Goal: Communication & Community: Answer question/provide support

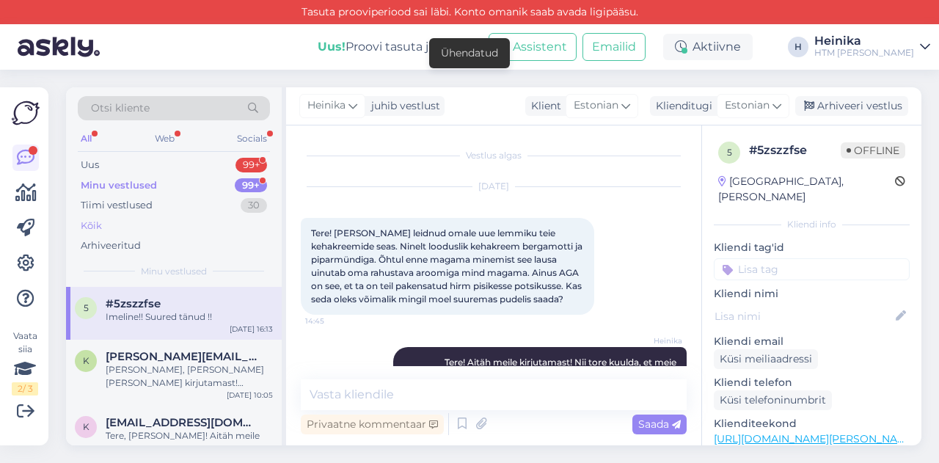
scroll to position [348, 0]
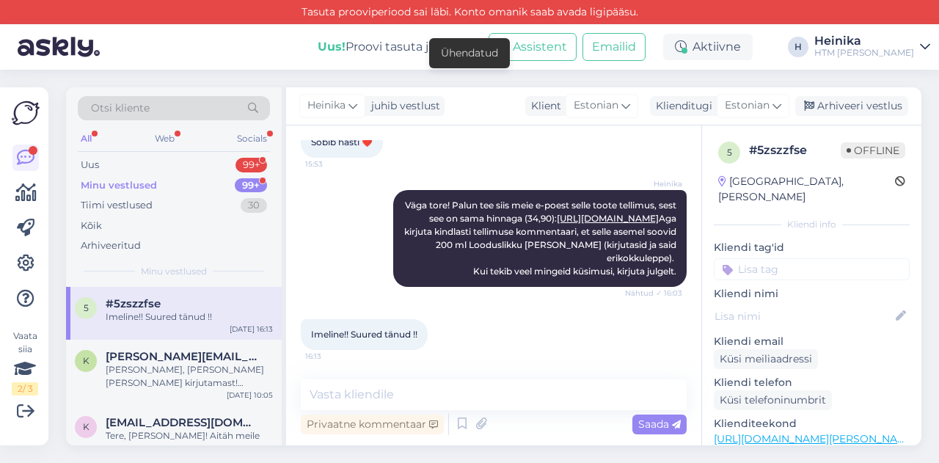
click at [164, 183] on div "Minu vestlused 99+" at bounding box center [174, 185] width 192 height 21
click at [160, 165] on div "Uus 99+" at bounding box center [174, 165] width 192 height 21
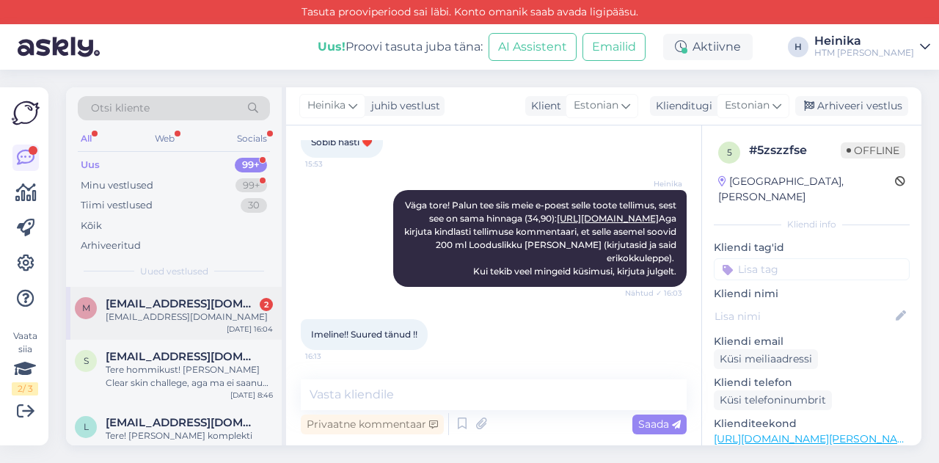
click at [167, 315] on div "[EMAIL_ADDRESS][DOMAIN_NAME]" at bounding box center [189, 316] width 167 height 13
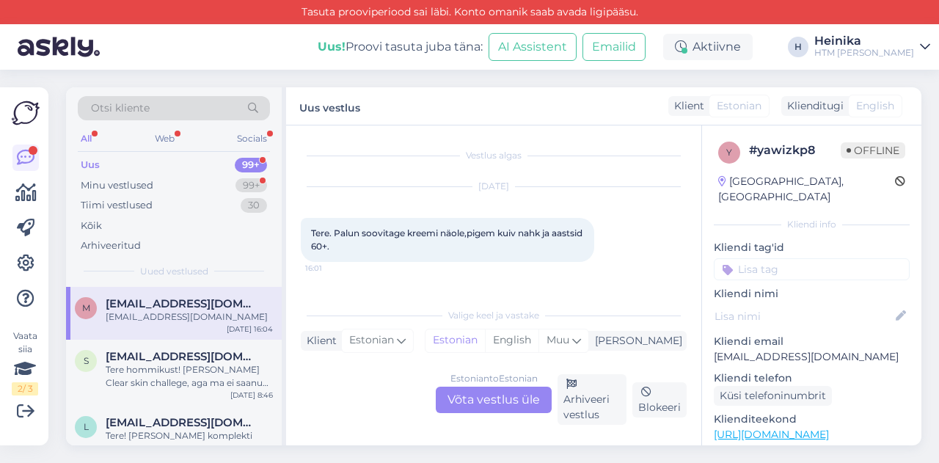
scroll to position [54, 0]
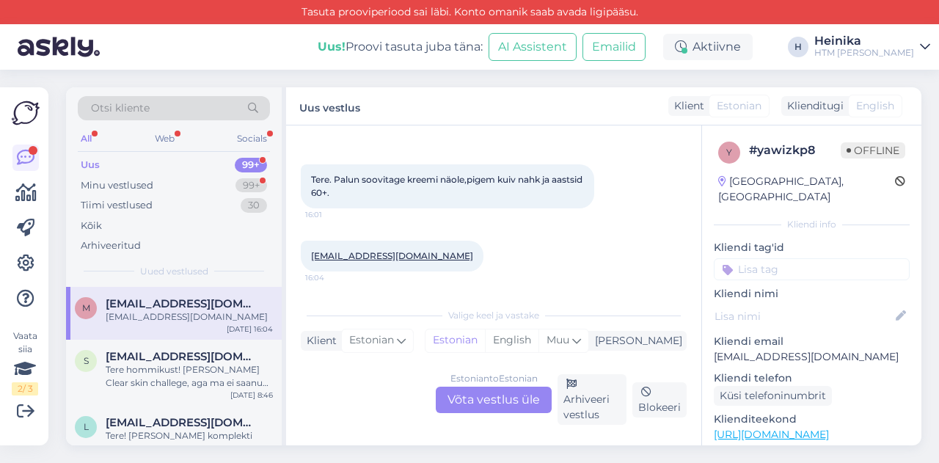
click at [509, 398] on div "Estonian to Estonian Võta vestlus üle" at bounding box center [494, 400] width 116 height 26
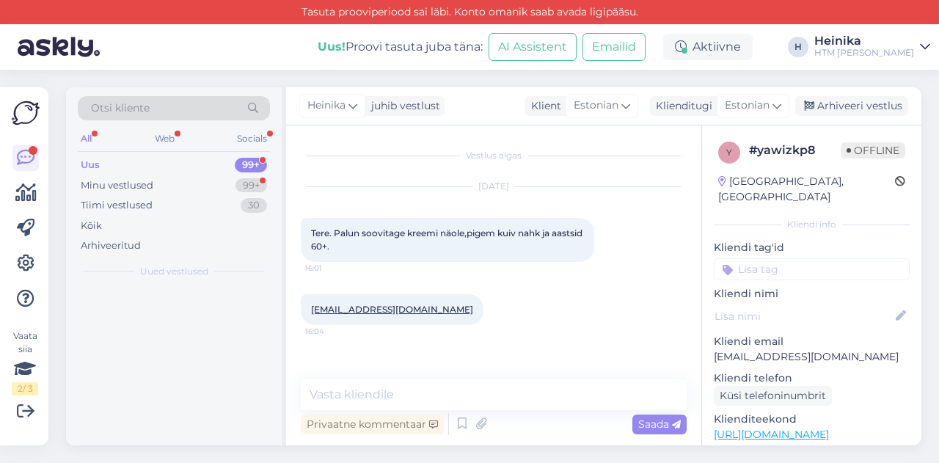
scroll to position [0, 0]
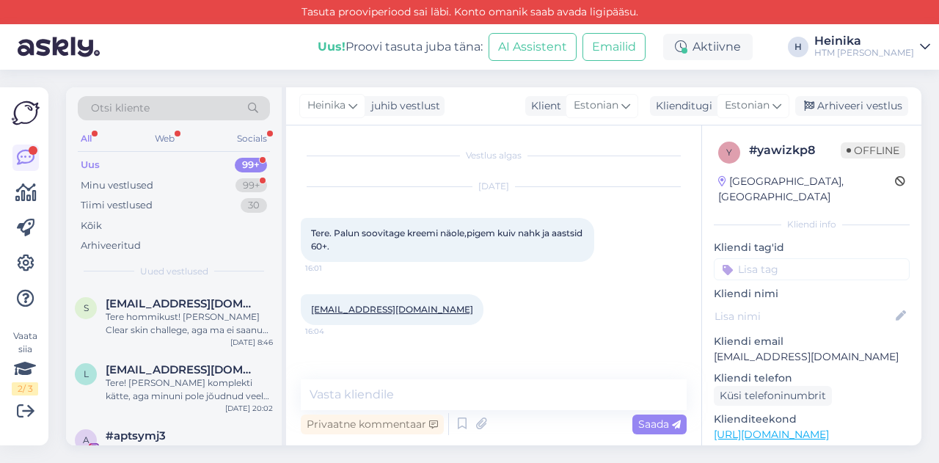
click at [477, 377] on div "Vestlus algas [DATE] Tere. Palun soovitage kreemi näole,pigem kuiv nahk ja aast…" at bounding box center [493, 285] width 415 height 320
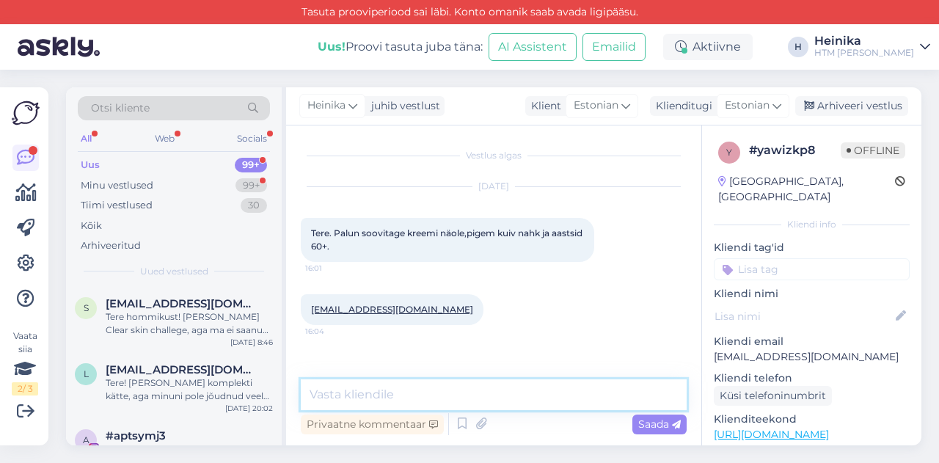
click at [478, 392] on textarea at bounding box center [494, 394] width 386 height 31
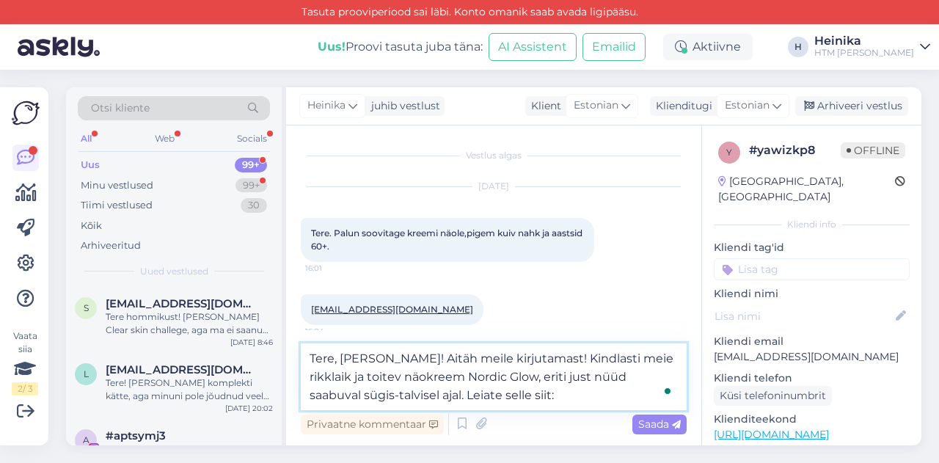
paste textarea "[URL][DOMAIN_NAME]"
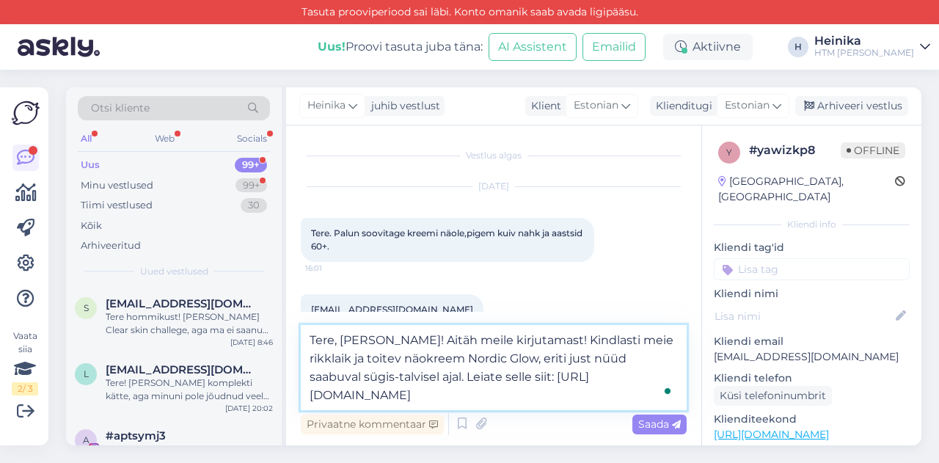
click at [637, 336] on textarea "Tere, [PERSON_NAME]! Aitäh meile kirjutamast! Kindlasti meie rikklaik ja toitev…" at bounding box center [494, 367] width 386 height 85
click at [578, 341] on textarea "Tere, [PERSON_NAME]! Aitäh meile kirjutamast! Kindlasti meie rikkalik ja toitev…" at bounding box center [494, 367] width 386 height 85
click at [384, 337] on textarea "Tere, [PERSON_NAME]! Aitäh meile kirjutamast! Kindlasti meie rikkalik ja toitev…" at bounding box center [494, 367] width 386 height 85
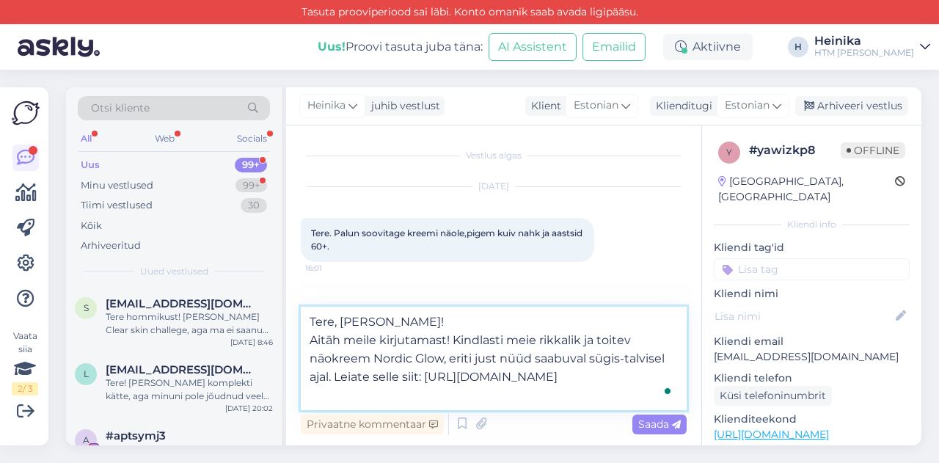
click at [508, 343] on textarea "Tere, [PERSON_NAME]! Aitäh meile kirjutamast! Kindlasti meie rikkalik ja toitev…" at bounding box center [494, 358] width 386 height 103
click at [636, 345] on textarea "Tere, [PERSON_NAME]! Aitäh meile kirjutamast! Kindlasti proovige meie rikkalik …" at bounding box center [494, 358] width 386 height 103
click at [341, 359] on textarea "Tere, [PERSON_NAME]! Aitäh meile kirjutamast! Kindlasti proovige meie rikkalikk…" at bounding box center [494, 358] width 386 height 103
click at [515, 359] on textarea "Tere, [PERSON_NAME]! Aitäh meile kirjutamast! Kindlasti proovige meie rikkalikk…" at bounding box center [494, 358] width 386 height 103
click at [373, 379] on textarea "Tere, [PERSON_NAME]! Aitäh meile kirjutamast! Kindlasti proovige meie rikkalikk…" at bounding box center [494, 358] width 386 height 103
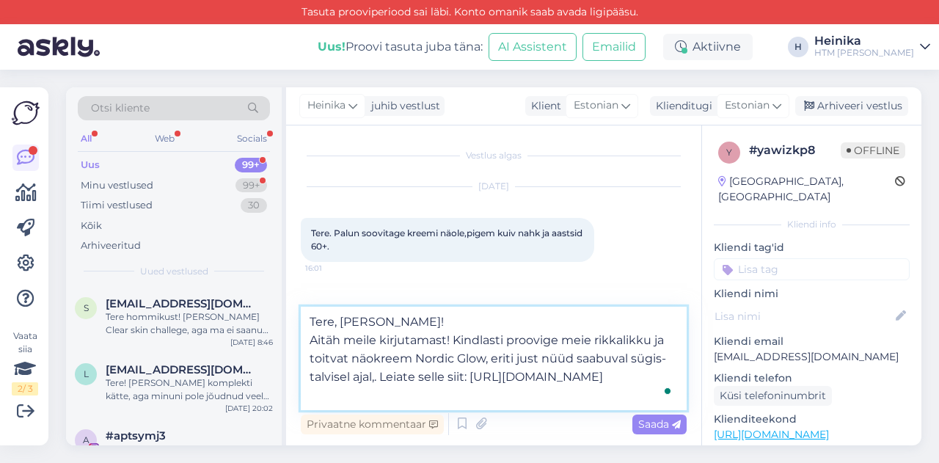
type textarea "Tere, [PERSON_NAME]! Aitäh meile kirjutamast! Kindlasti proovige meie rikkalikk…"
click at [410, 391] on textarea "Tere, [PERSON_NAME]! Aitäh meile kirjutamast! Kindlasti proovige meie rikkalikk…" at bounding box center [494, 358] width 386 height 103
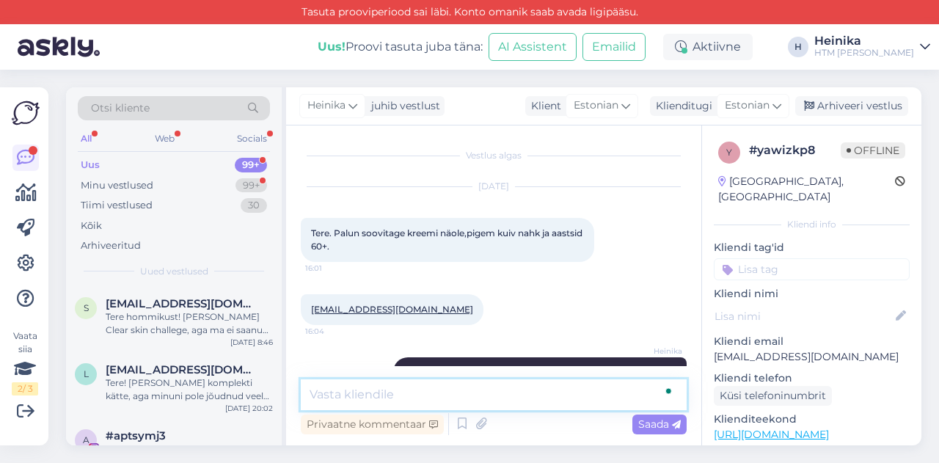
scroll to position [90, 0]
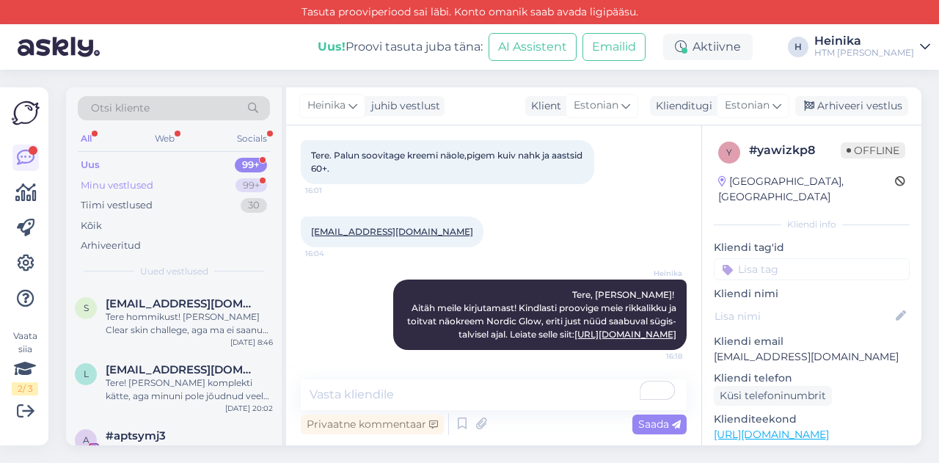
click at [150, 184] on div "Minu vestlused" at bounding box center [117, 185] width 73 height 15
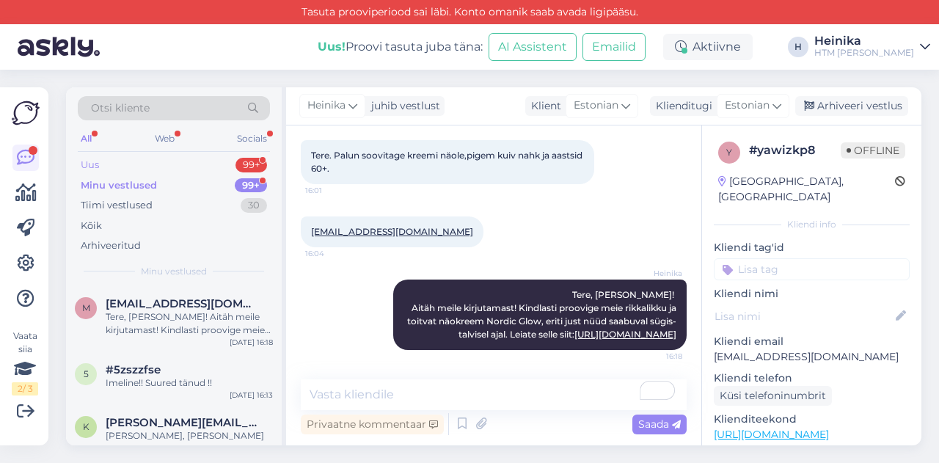
click at [145, 163] on div "Uus 99+" at bounding box center [174, 165] width 192 height 21
